Goal: Navigation & Orientation: Go to known website

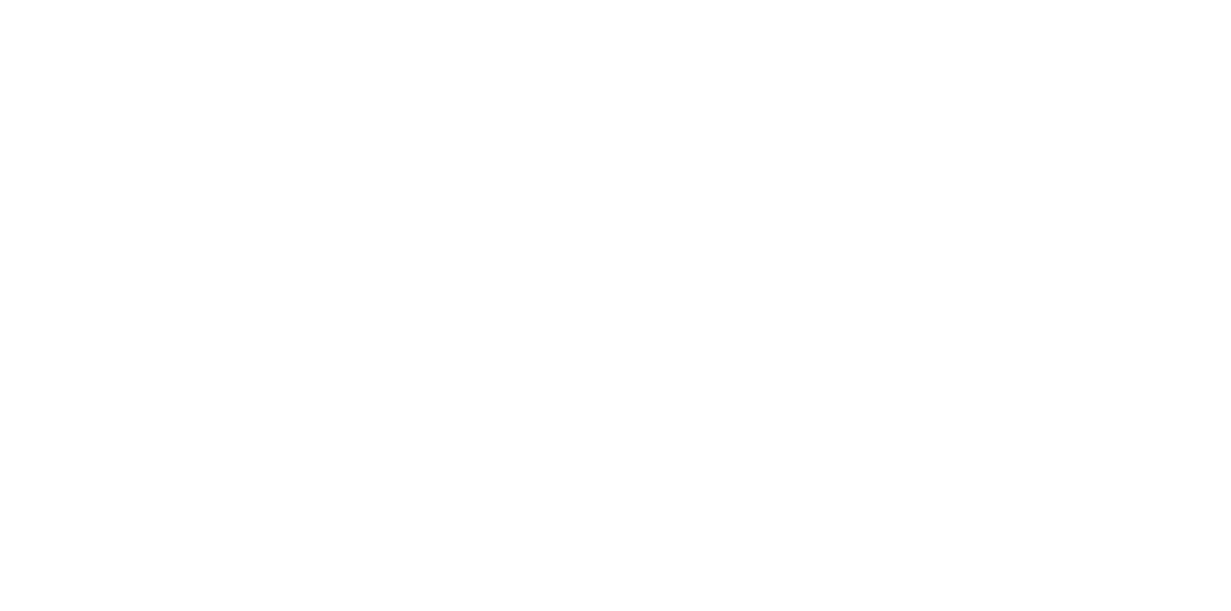
click at [317, 262] on body at bounding box center [615, 305] width 1231 height 611
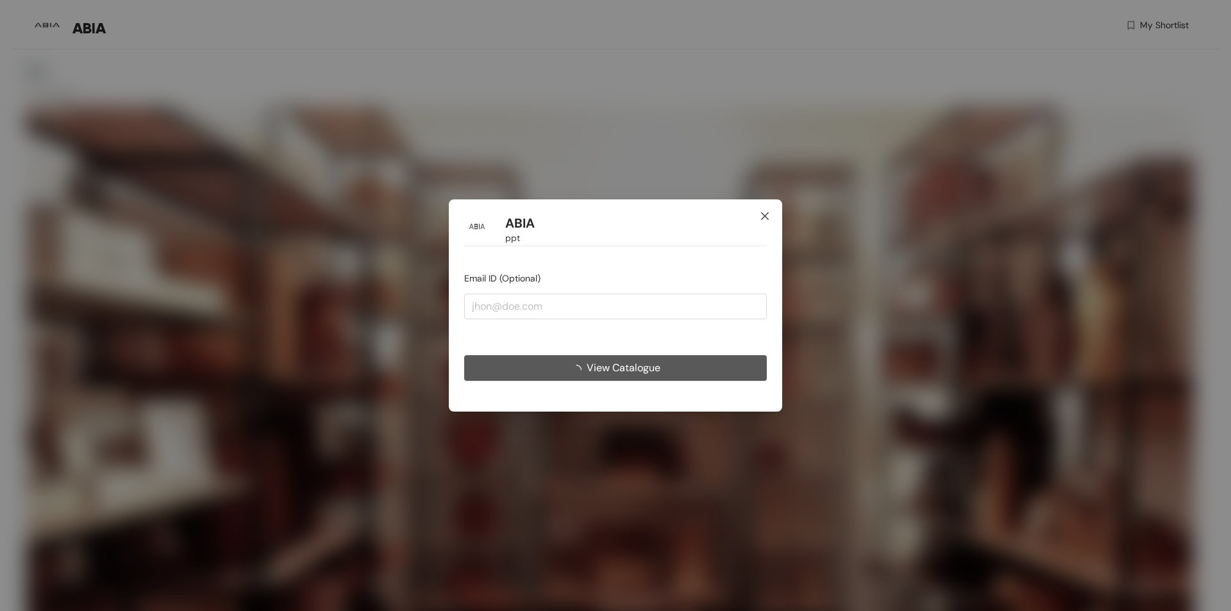
click at [760, 215] on icon "close" at bounding box center [765, 216] width 10 height 10
